Goal: Information Seeking & Learning: Learn about a topic

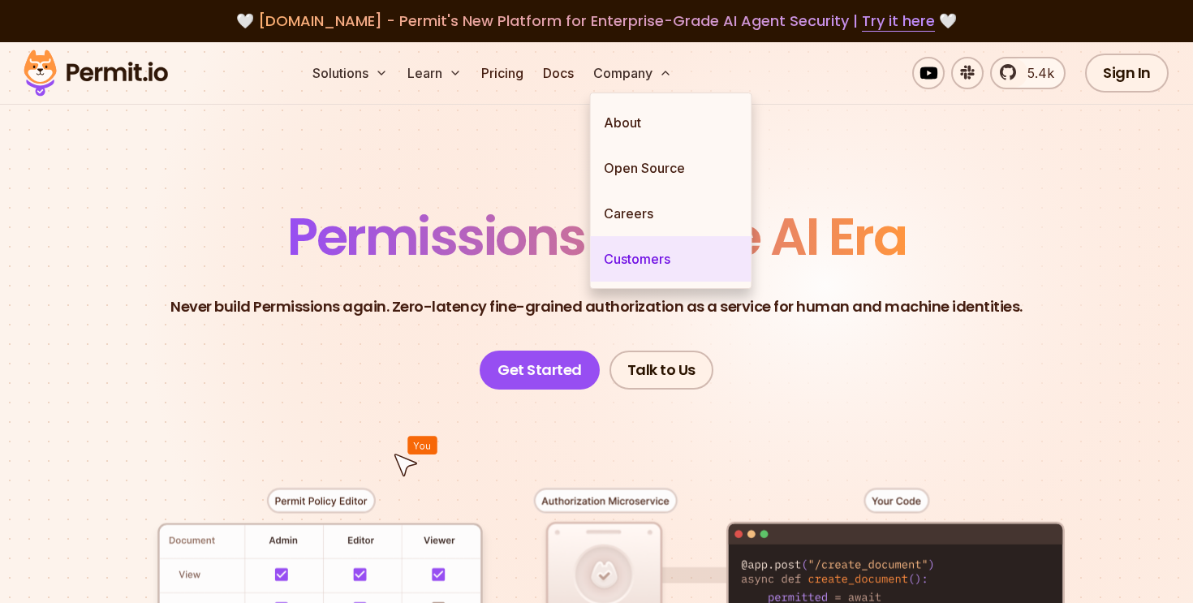
click at [643, 265] on link "Customers" at bounding box center [671, 258] width 161 height 45
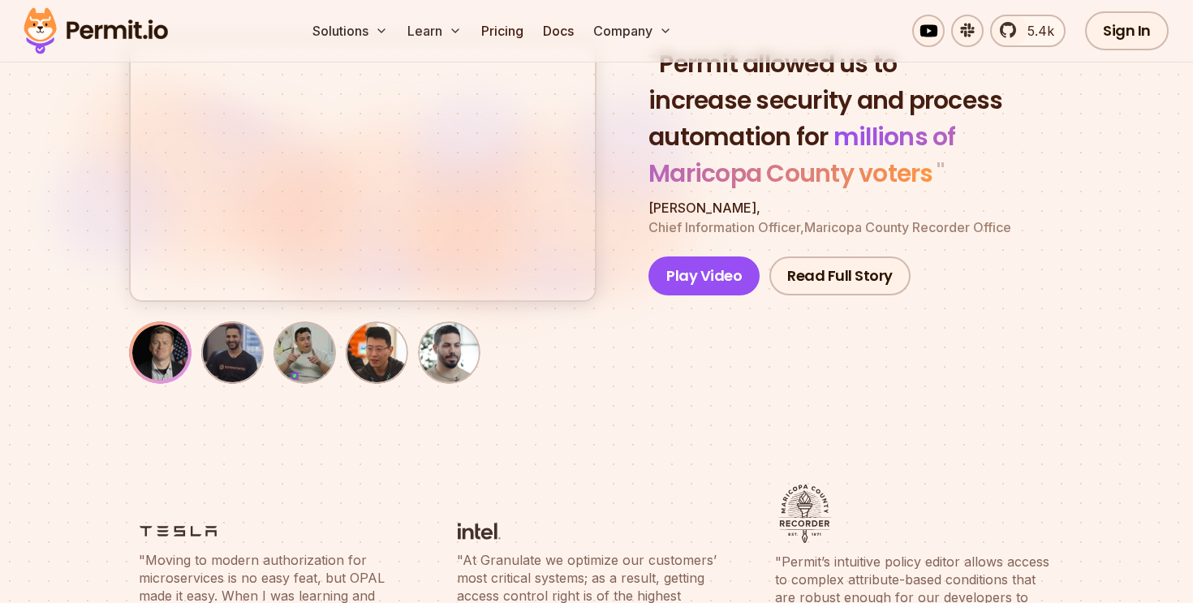
scroll to position [171, 0]
click at [708, 271] on button "Play Video" at bounding box center [703, 276] width 111 height 39
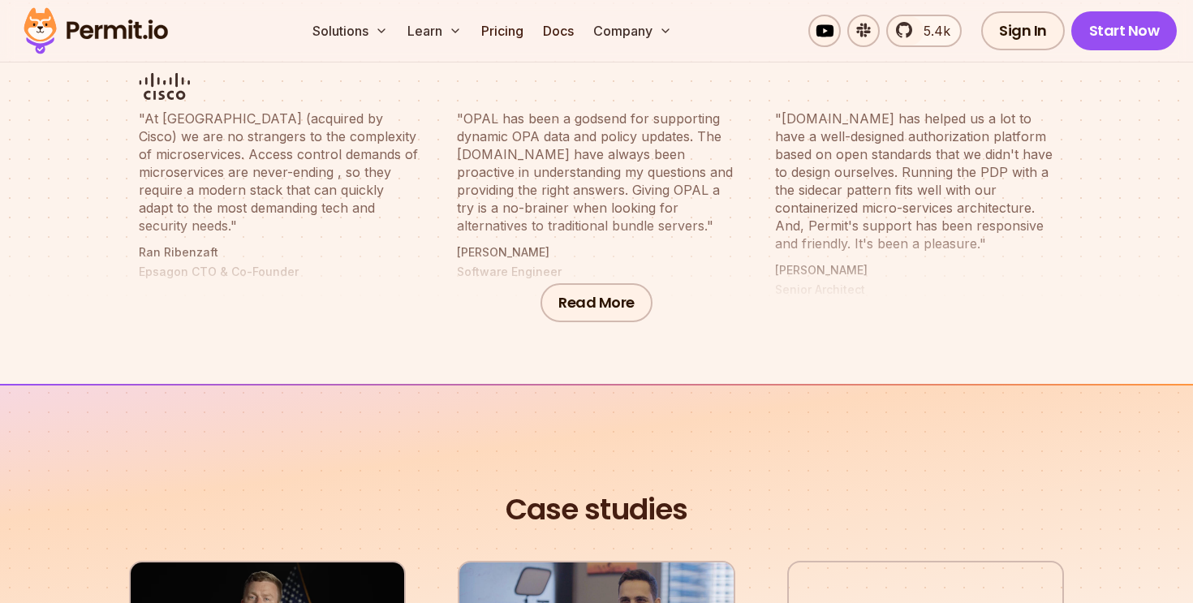
scroll to position [923, 0]
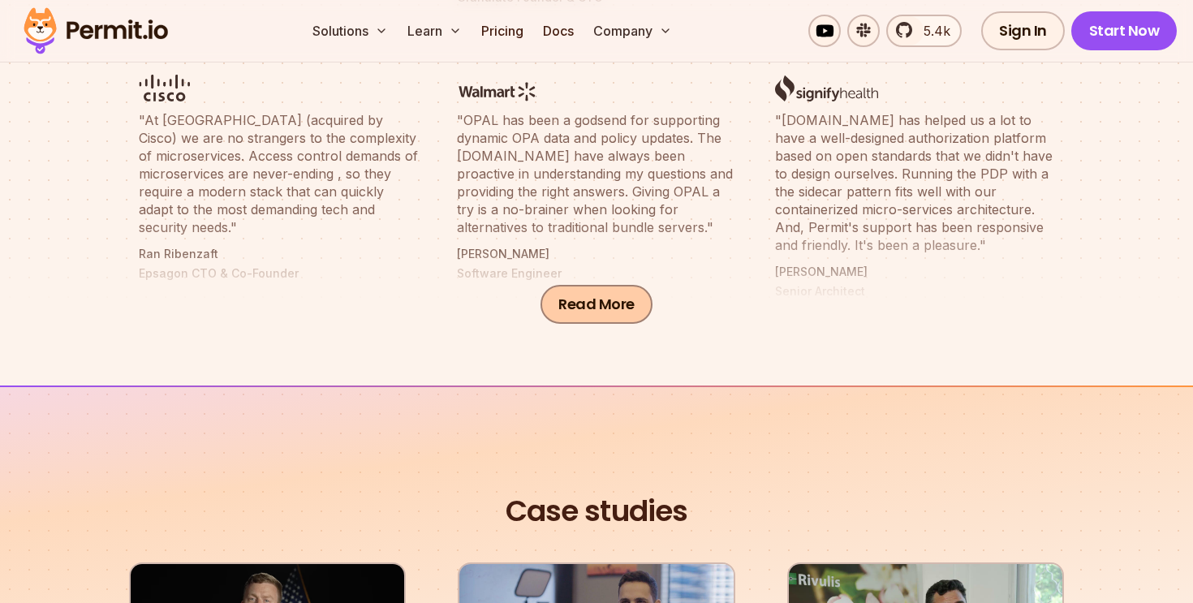
click at [591, 297] on button "Read More" at bounding box center [596, 304] width 112 height 39
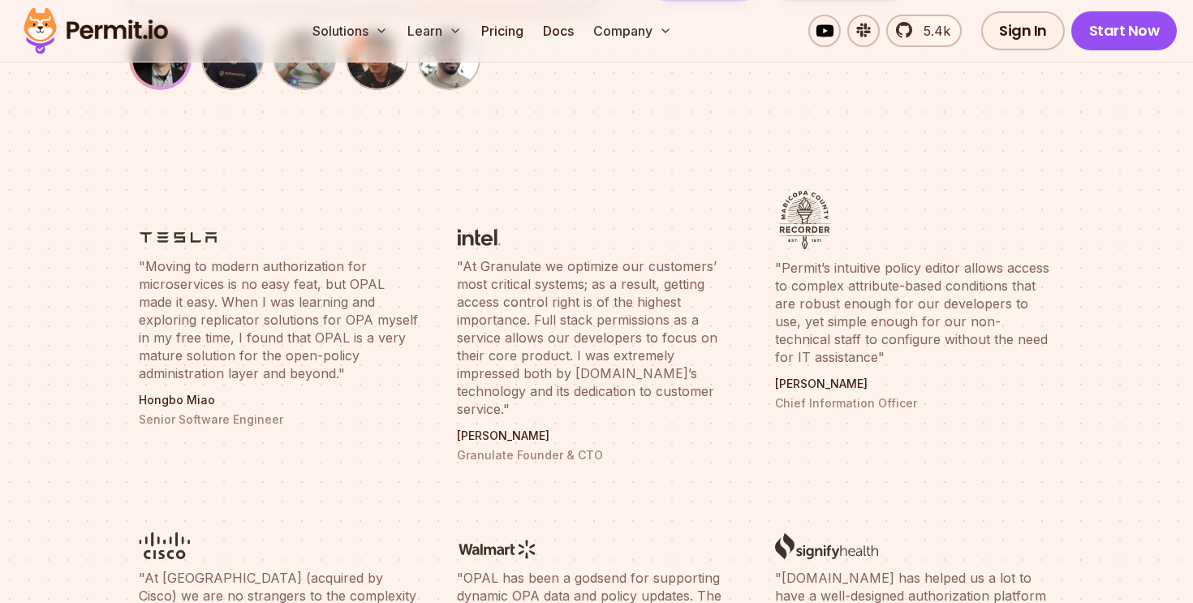
scroll to position [463, 0]
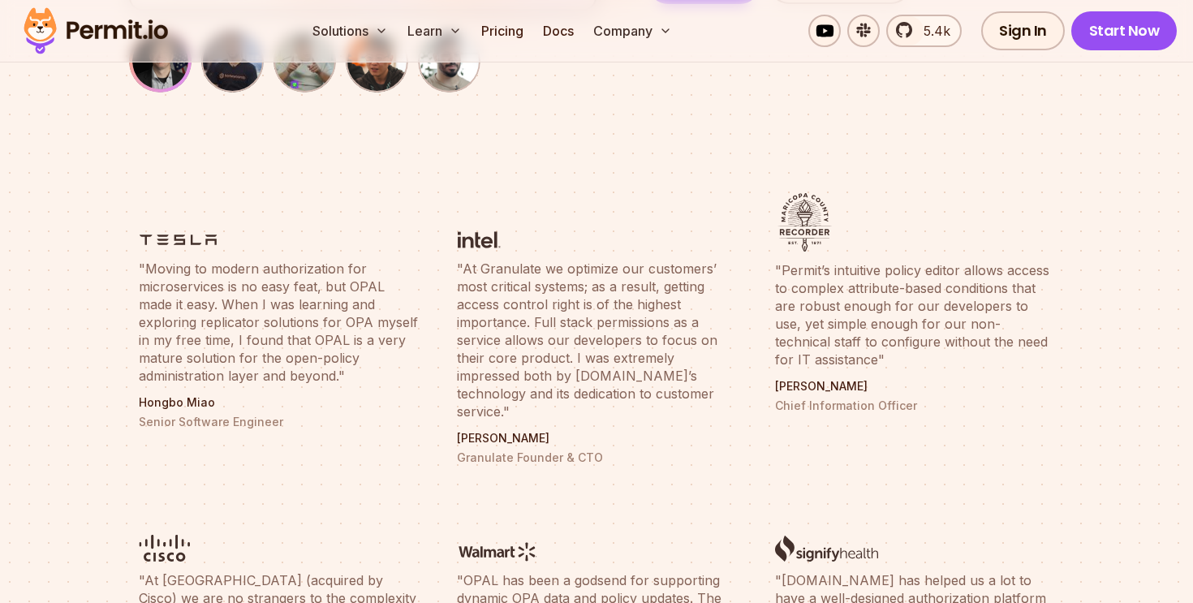
click at [344, 339] on blockquote ""Moving to modern authorization for microservices is no easy feat, but OPAL mad…" at bounding box center [278, 322] width 279 height 125
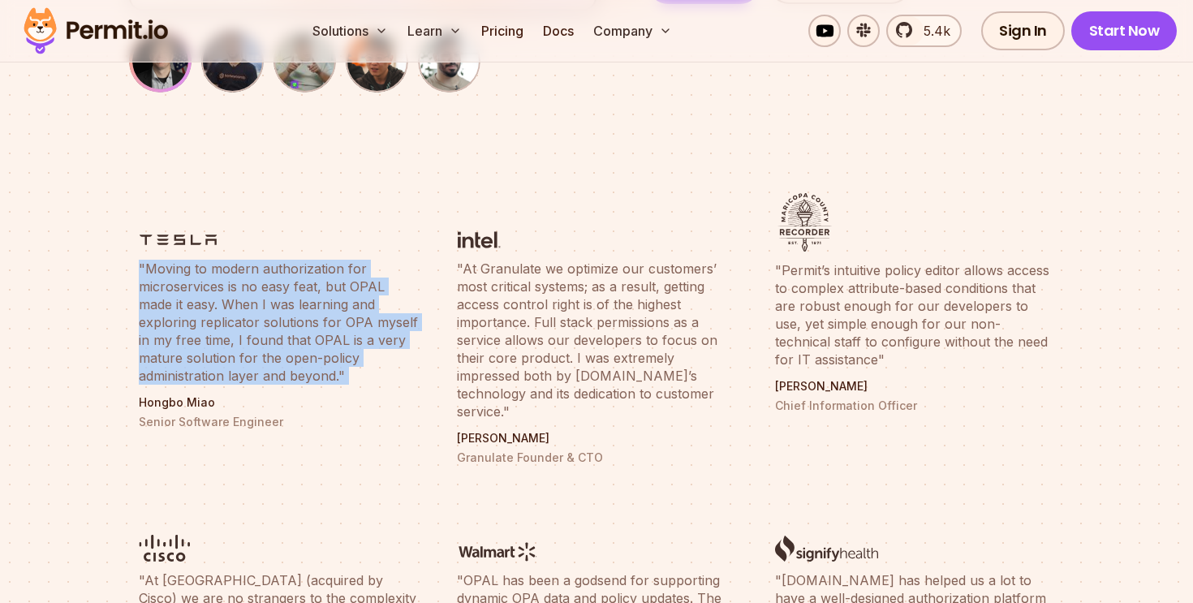
click at [344, 339] on blockquote ""Moving to modern authorization for microservices is no easy feat, but OPAL mad…" at bounding box center [278, 322] width 279 height 125
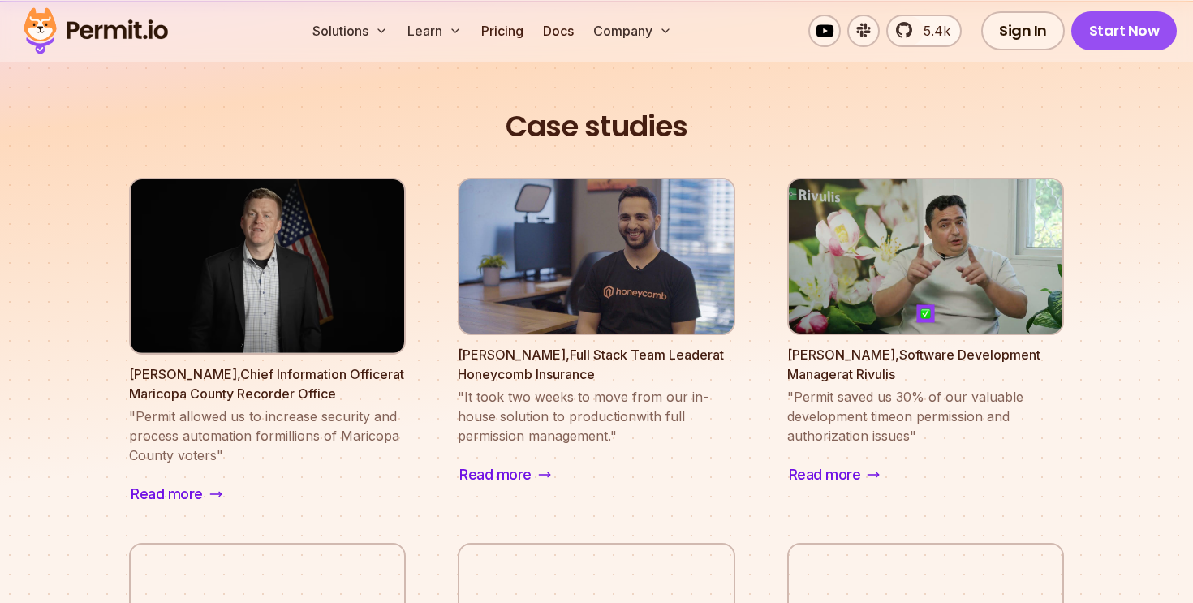
scroll to position [1949, 0]
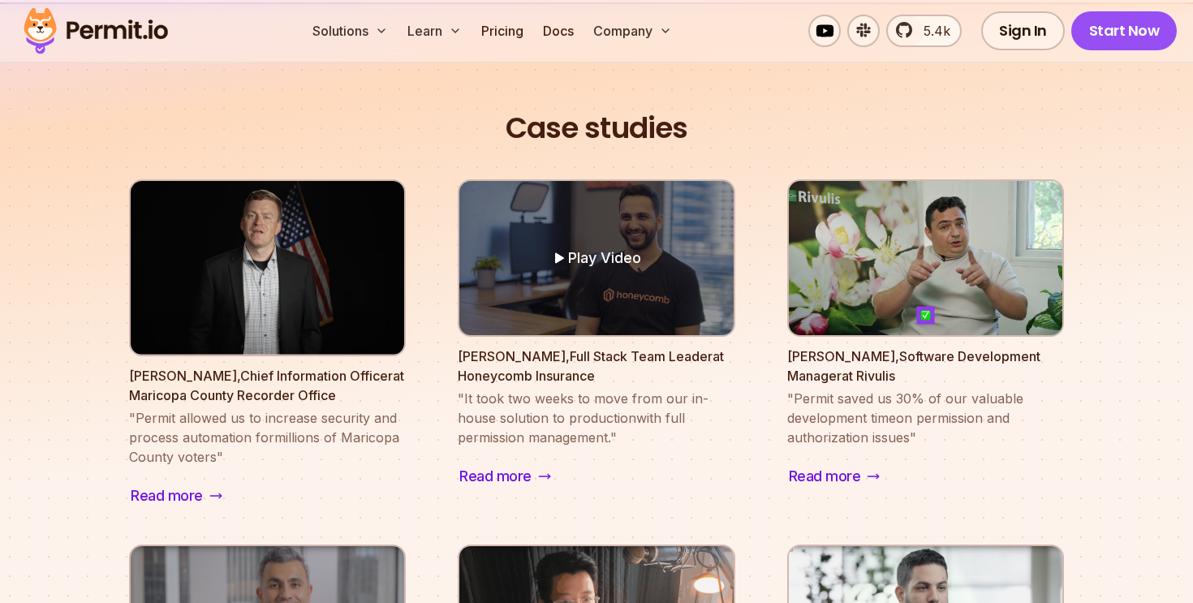
click at [524, 263] on button "Play Video" at bounding box center [595, 258] width 273 height 154
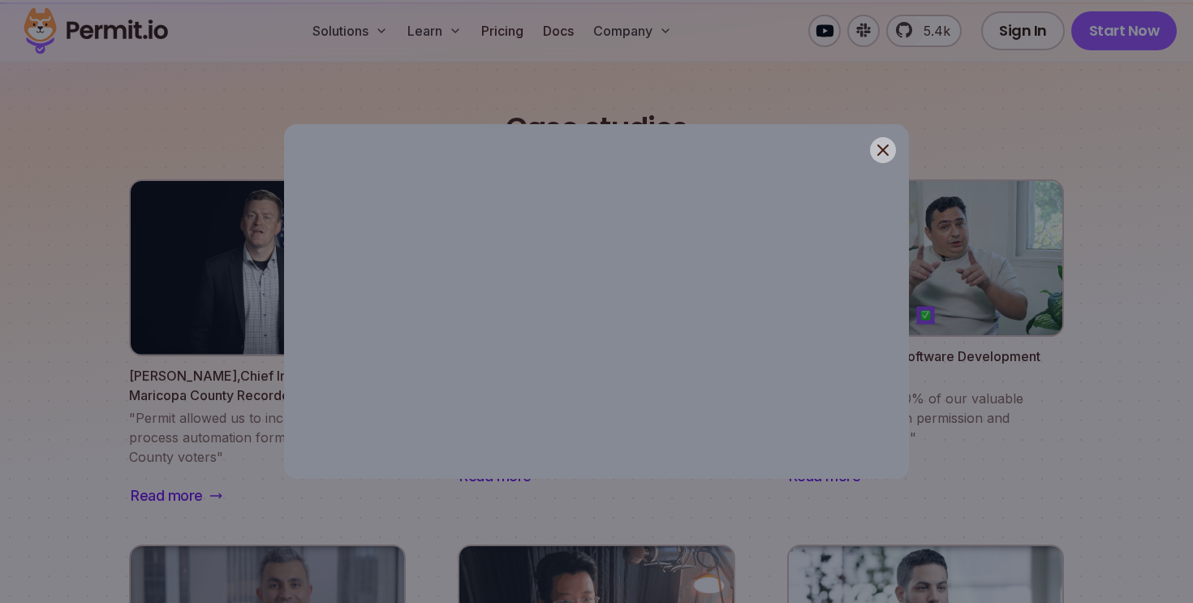
click at [880, 142] on icon at bounding box center [882, 149] width 19 height 19
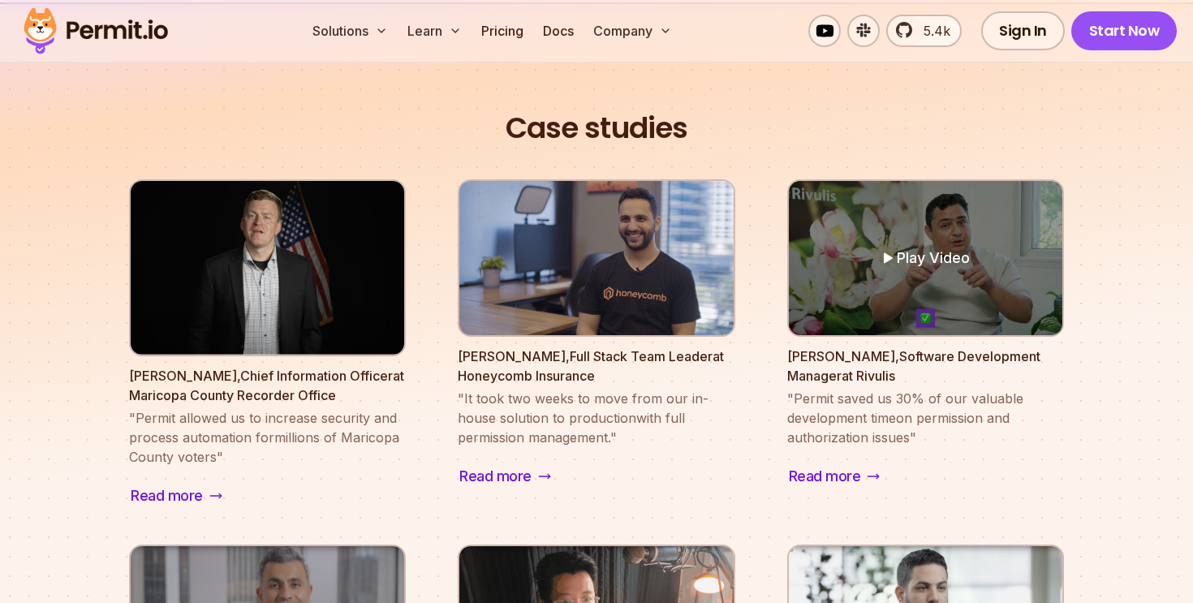
click at [863, 265] on button "Play Video" at bounding box center [925, 258] width 273 height 154
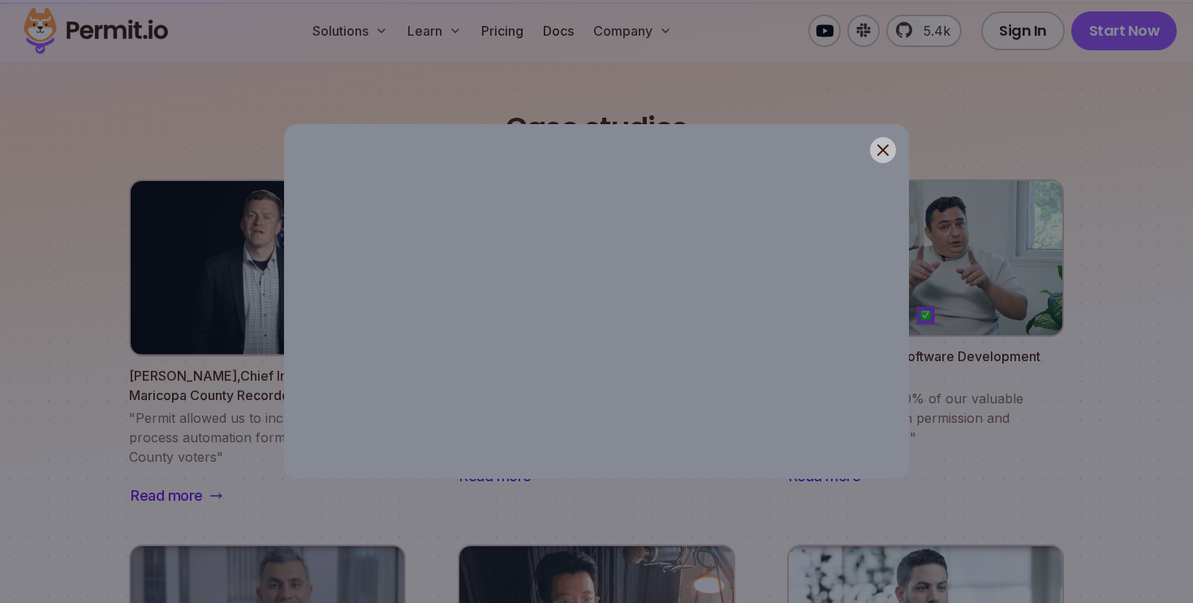
click at [892, 149] on icon at bounding box center [882, 149] width 19 height 19
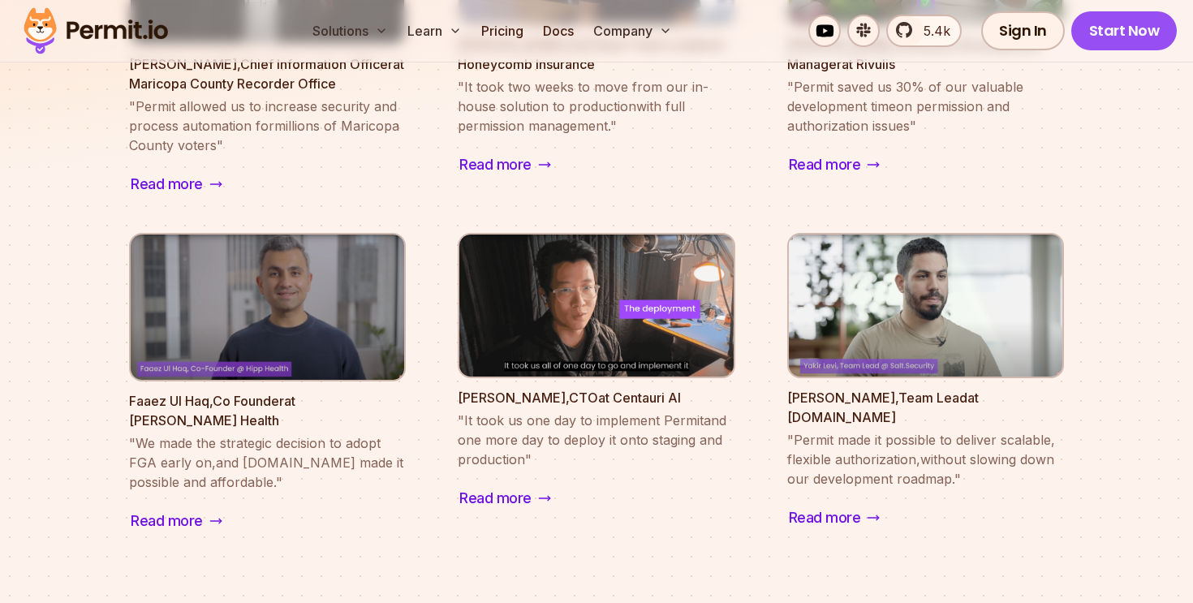
scroll to position [2261, 0]
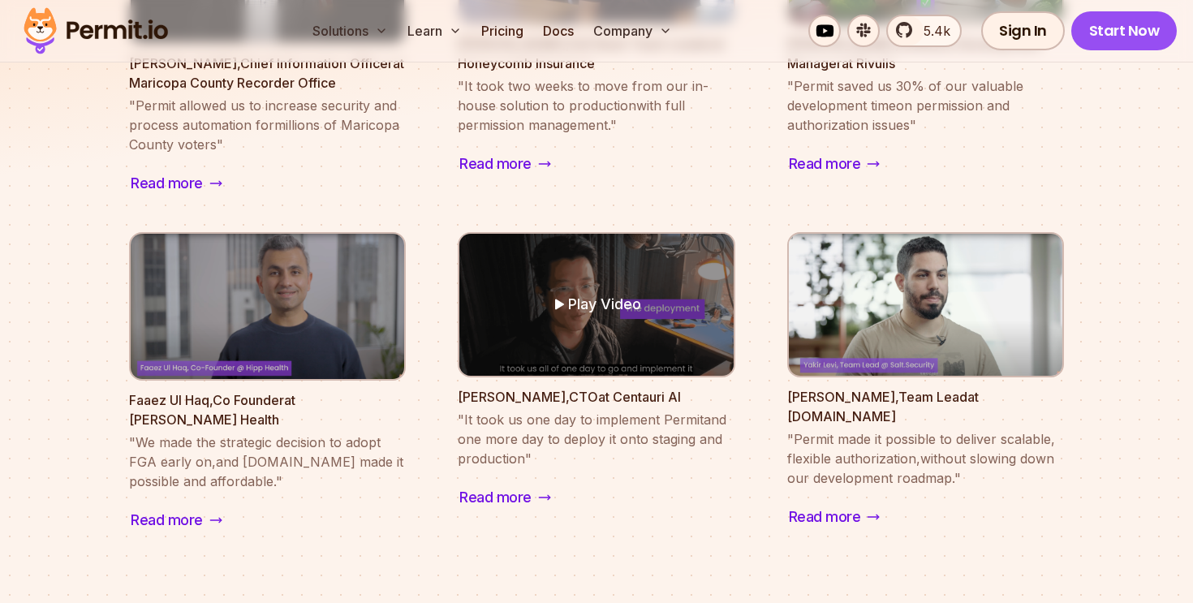
click at [584, 292] on button "Play Video" at bounding box center [595, 305] width 273 height 143
